Goal: Transaction & Acquisition: Purchase product/service

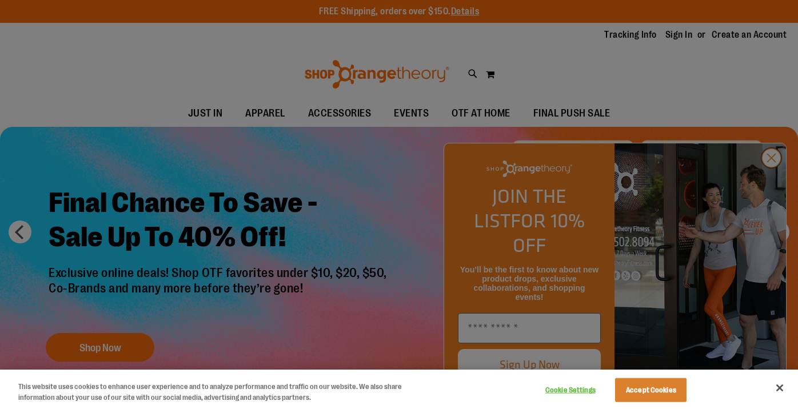
click at [773, 180] on div at bounding box center [399, 204] width 798 height 409
click at [556, 391] on button "Cookie Settings" at bounding box center [569, 390] width 71 height 23
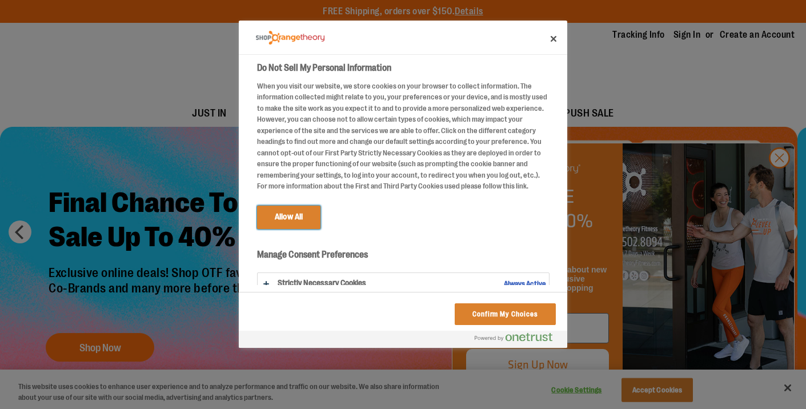
scroll to position [33, 0]
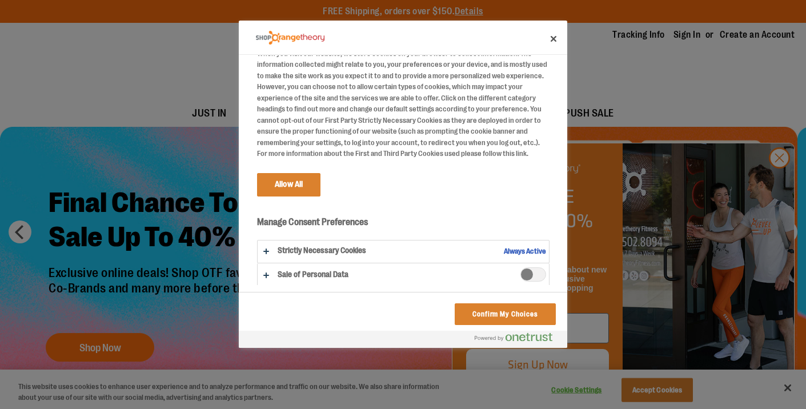
click at [533, 272] on span "Sale of Personal Data" at bounding box center [534, 274] width 26 height 14
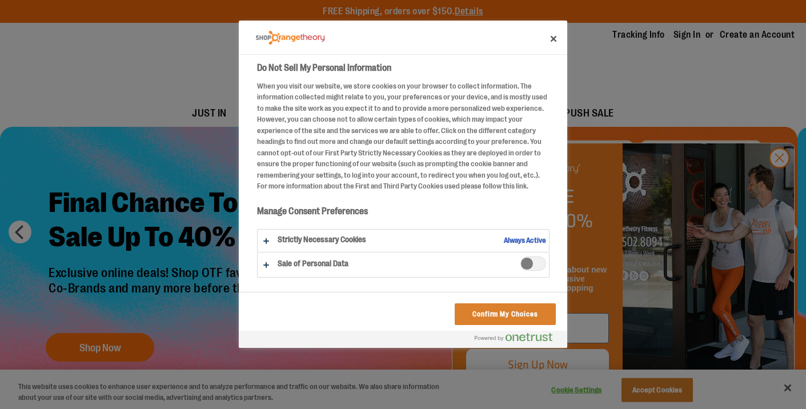
click at [521, 265] on span "Sale of Personal Data" at bounding box center [534, 264] width 26 height 14
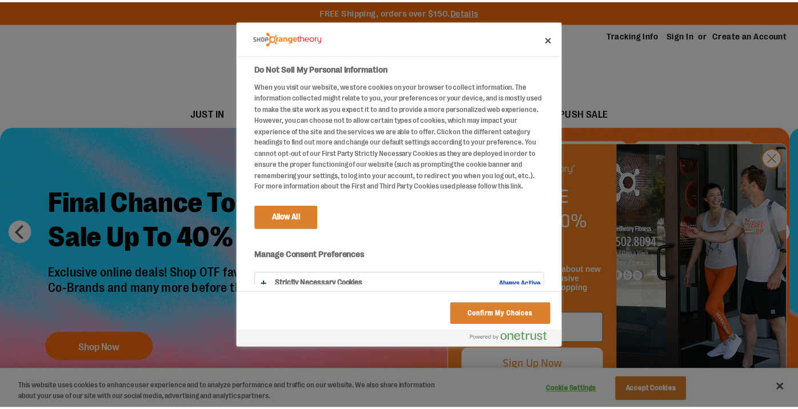
scroll to position [33, 0]
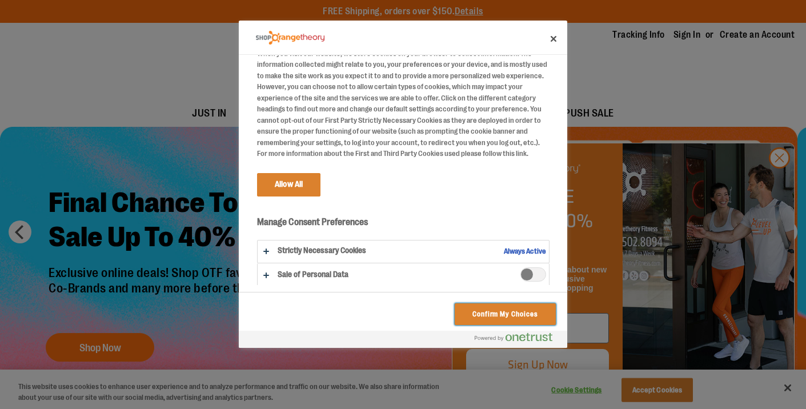
click at [489, 313] on button "Confirm My Choices" at bounding box center [505, 314] width 101 height 22
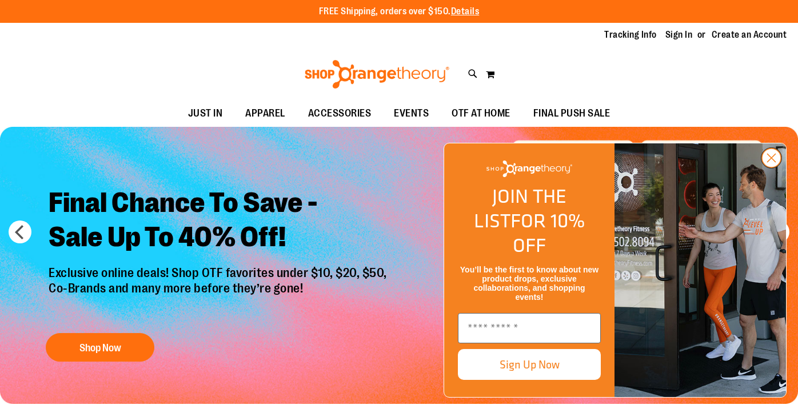
click at [774, 167] on circle "Close dialog" at bounding box center [771, 158] width 19 height 19
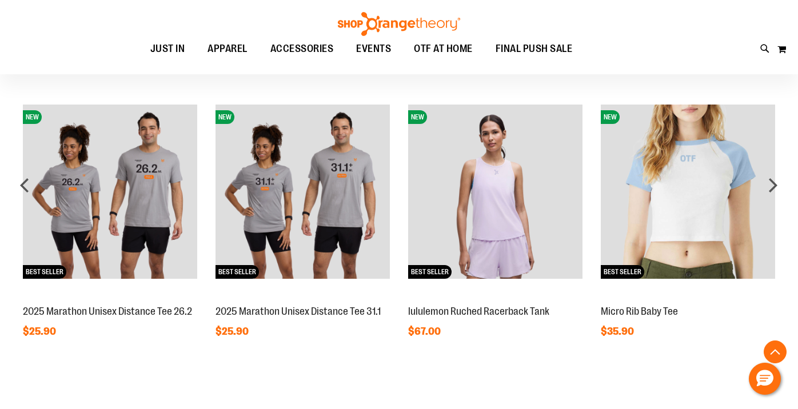
scroll to position [1099, 0]
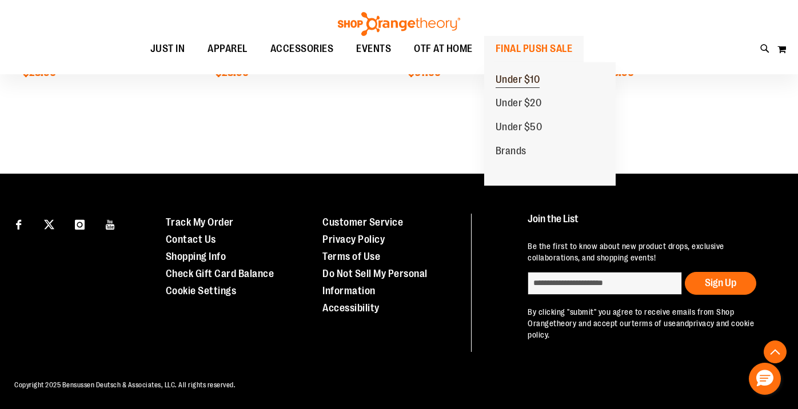
click at [507, 78] on span "Under $10" at bounding box center [517, 81] width 45 height 14
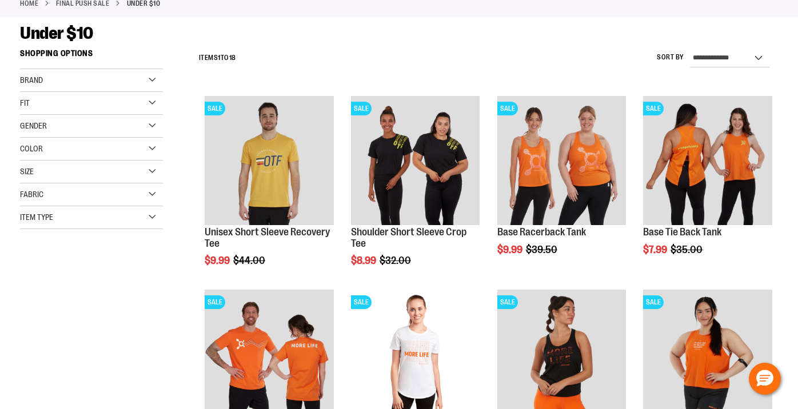
scroll to position [137, 0]
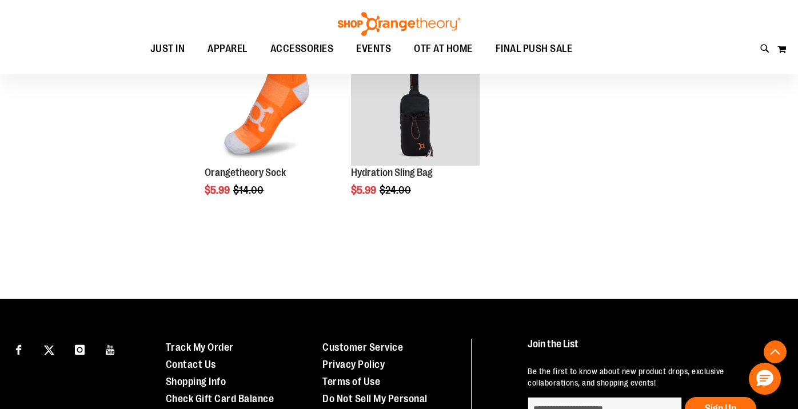
scroll to position [1084, 0]
